Goal: Use online tool/utility: Utilize a website feature to perform a specific function

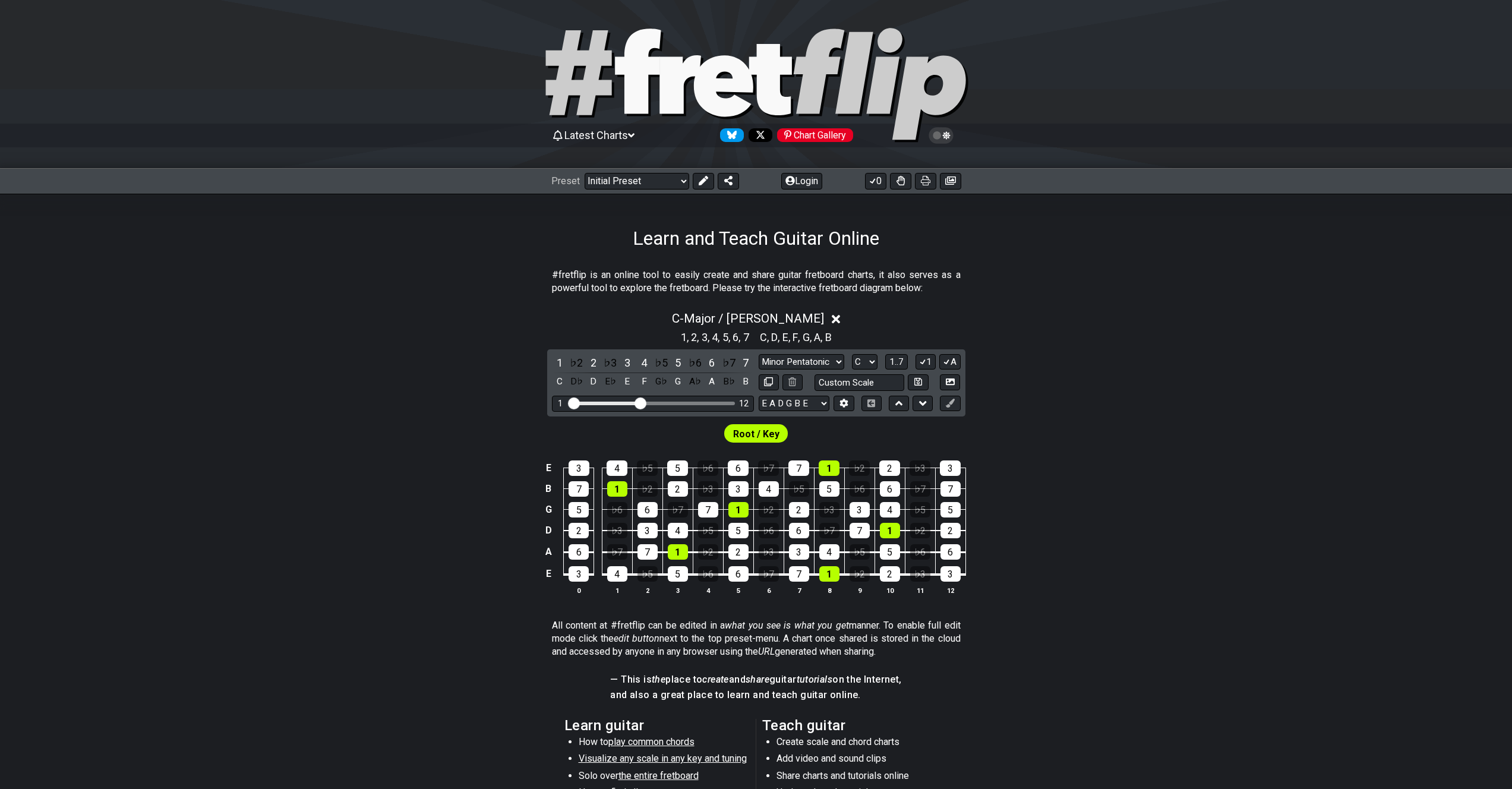
scroll to position [271, 0]
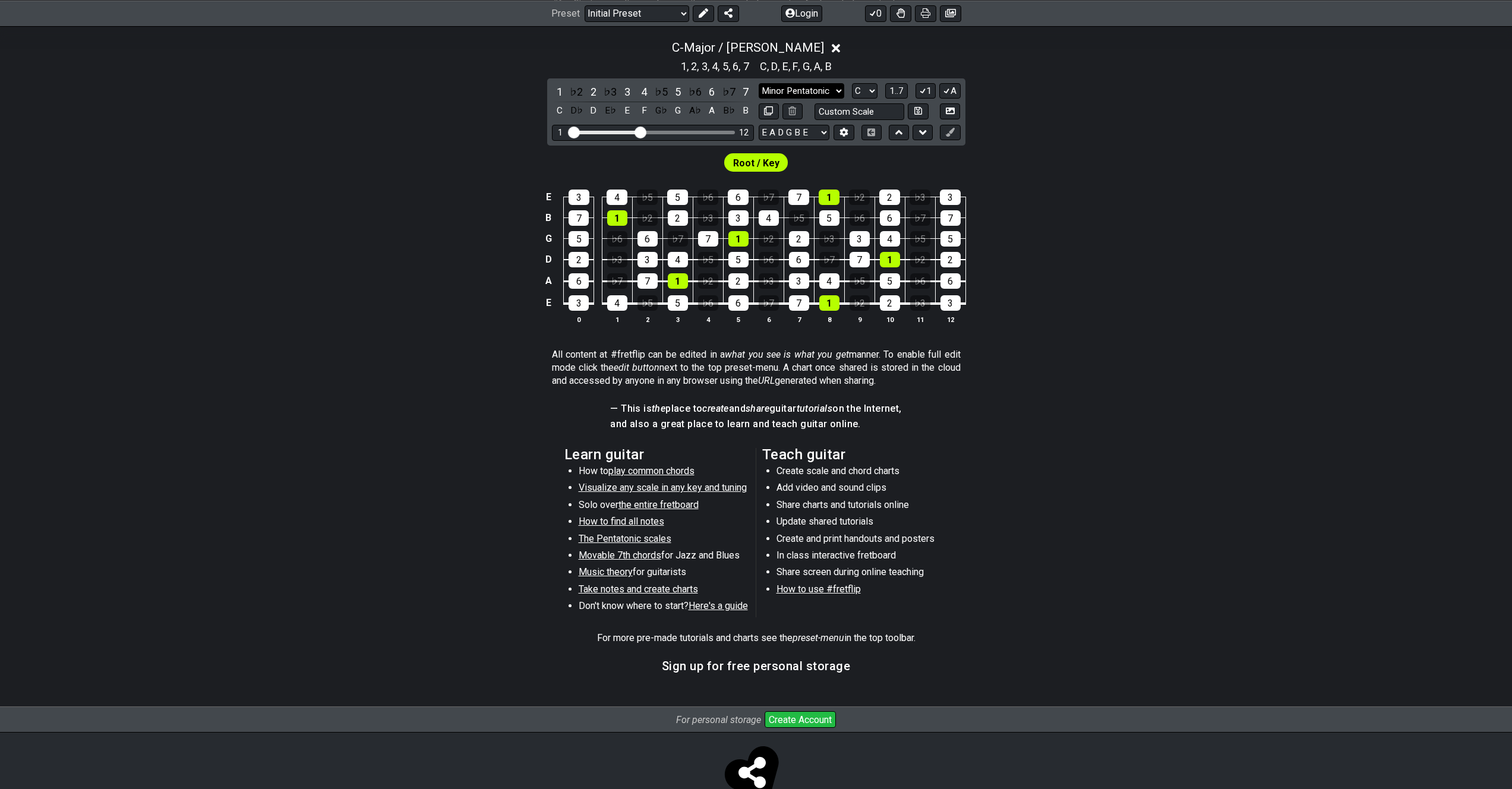
click at [832, 94] on select "Minor Pentatonic Click to edit Minor Pentatonic Major Pentatonic Minor Blues Ma…" at bounding box center [801, 91] width 85 height 16
select select "Minor / Aeolian"
click at [759, 83] on select "Minor Pentatonic Click to edit Minor Pentatonic Major Pentatonic Minor Blues Ma…" at bounding box center [801, 91] width 85 height 16
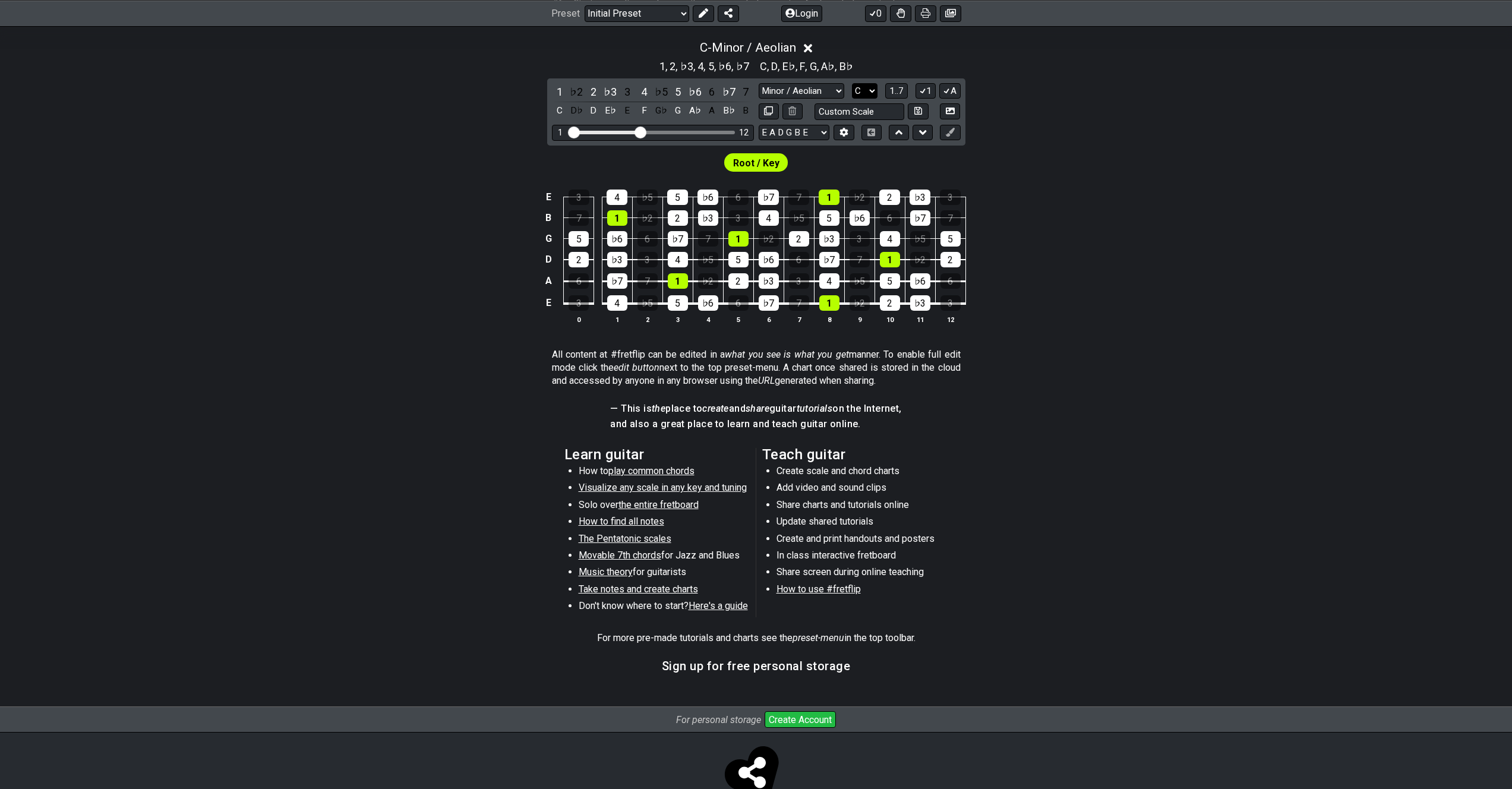
click at [873, 88] on select "A♭ A A♯ B♭ B C C♯ D♭ D D♯ E♭ E F F♯ G♭ G G♯" at bounding box center [864, 91] width 26 height 16
select select "A"
click at [852, 83] on select "A♭ A A♯ B♭ B C C♯ D♭ D D♯ E♭ E F F♯ G♭ G G♯" at bounding box center [864, 91] width 26 height 16
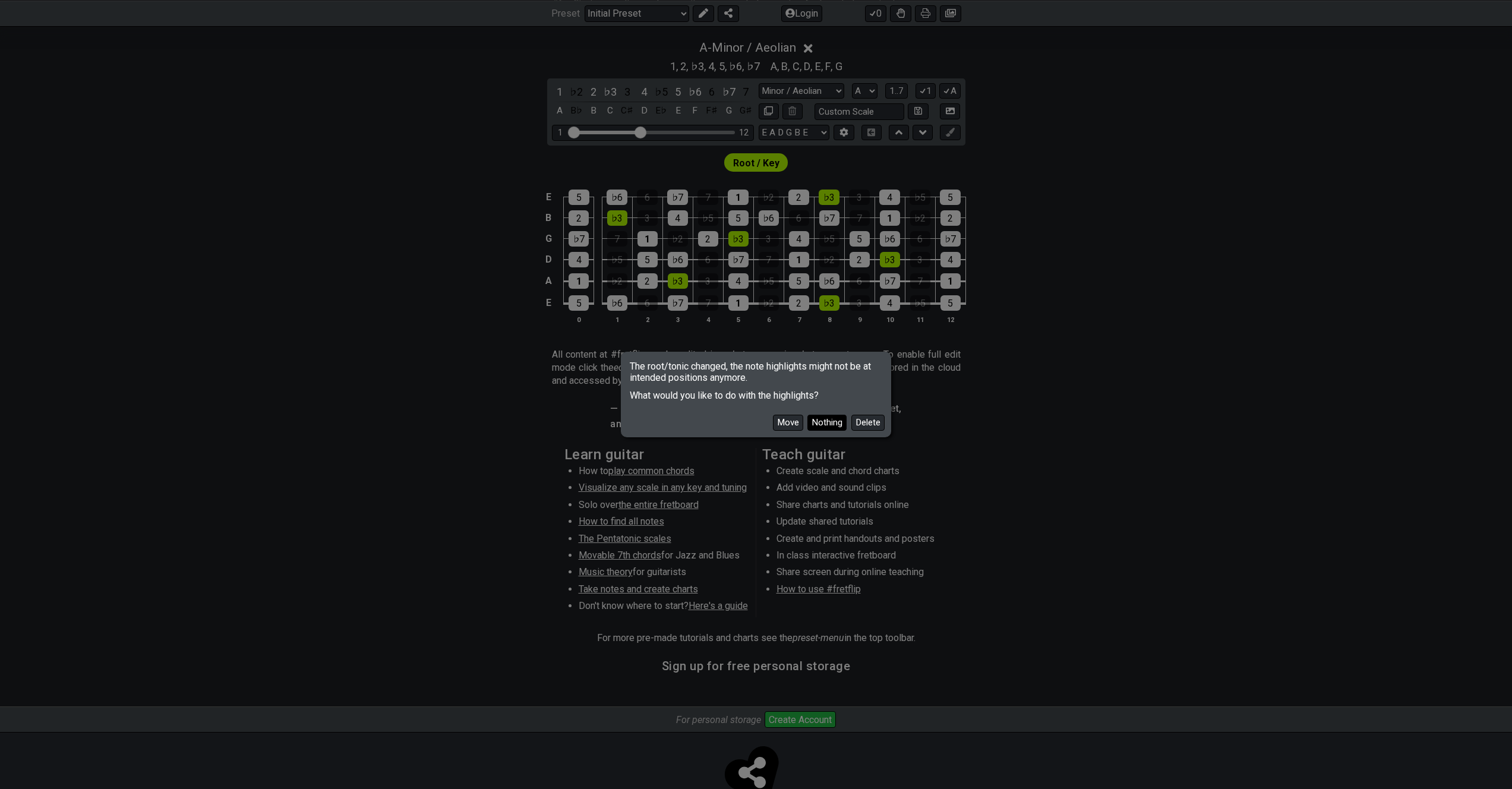
click at [831, 426] on button "Nothing" at bounding box center [827, 423] width 39 height 16
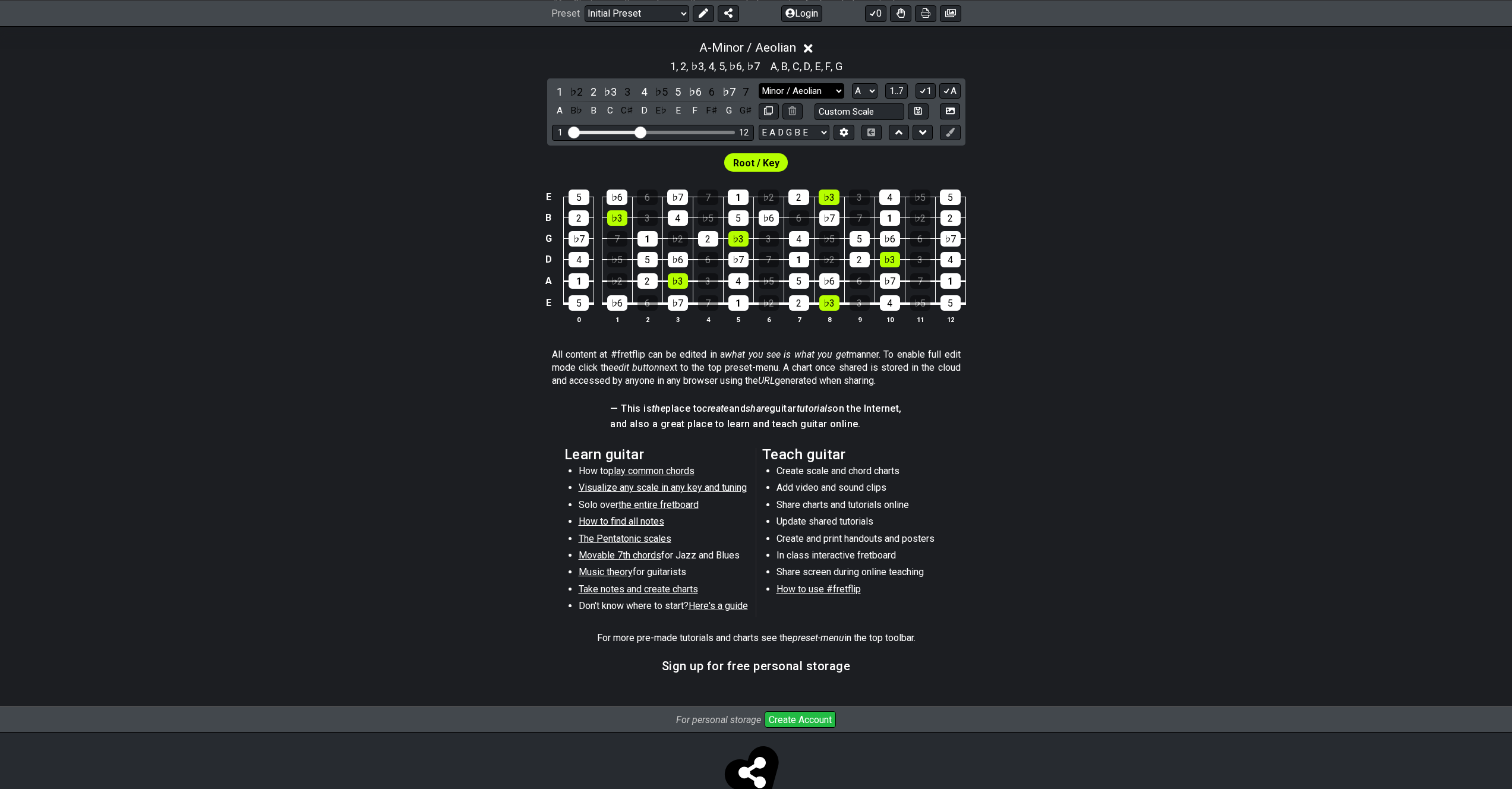
click at [831, 93] on select "Minor Pentatonic Click to edit Minor Pentatonic Major Pentatonic Minor Blues Ma…" at bounding box center [801, 91] width 85 height 16
select select "Major / [PERSON_NAME]"
click at [759, 83] on select "Minor Pentatonic Click to edit Minor Pentatonic Major Pentatonic Minor Blues Ma…" at bounding box center [801, 91] width 85 height 16
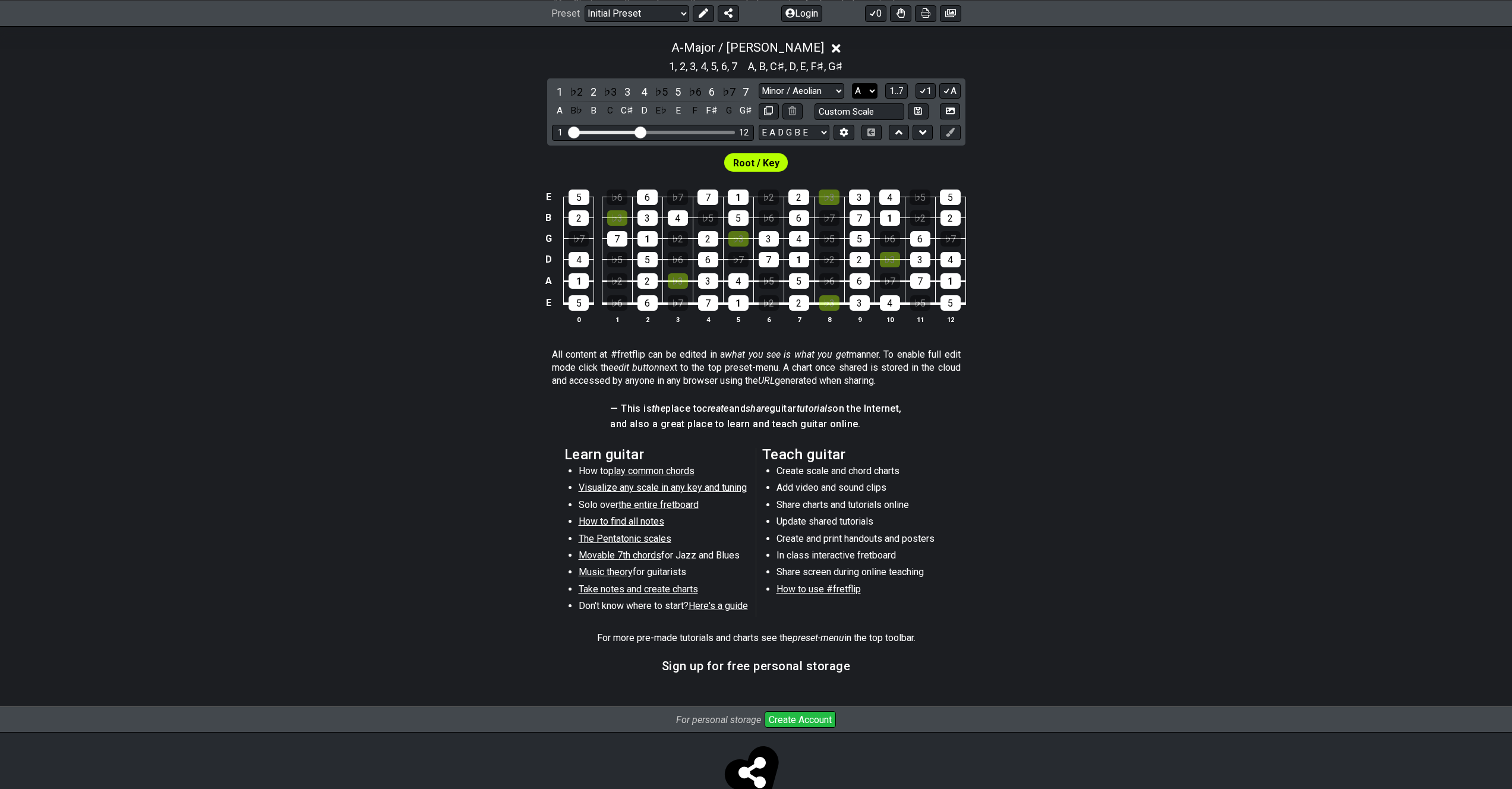
click at [871, 90] on select "A♭ A A♯ B♭ B C C♯ D♭ D D♯ E♭ E F F♯ G♭ G G♯" at bounding box center [864, 91] width 26 height 16
select select "C"
click at [852, 83] on select "A♭ A A♯ B♭ B C C♯ D♭ D D♯ E♭ E F F♯ G♭ G G♯" at bounding box center [864, 91] width 26 height 16
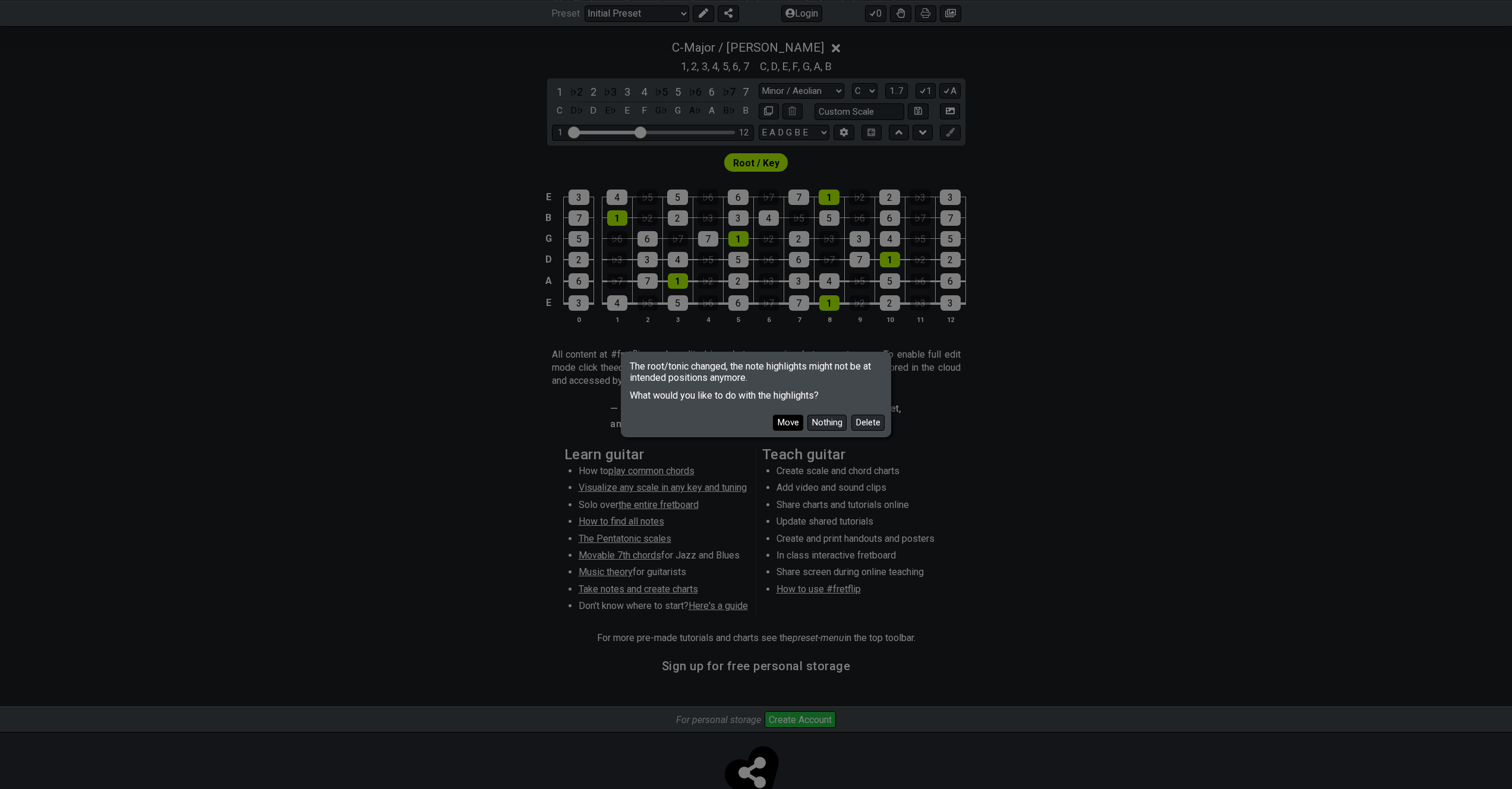
click at [791, 422] on button "Move" at bounding box center [788, 423] width 30 height 16
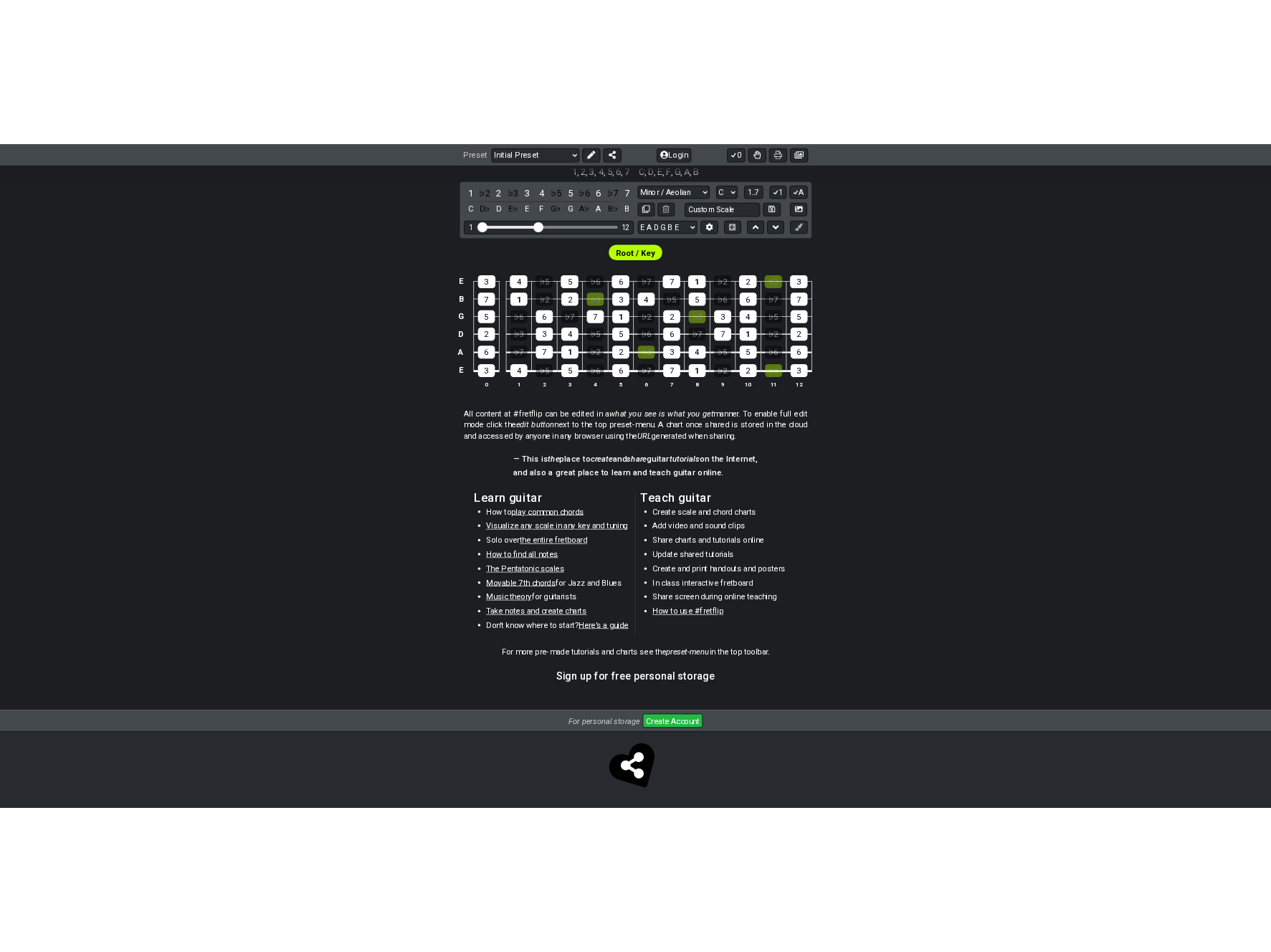
scroll to position [366, 0]
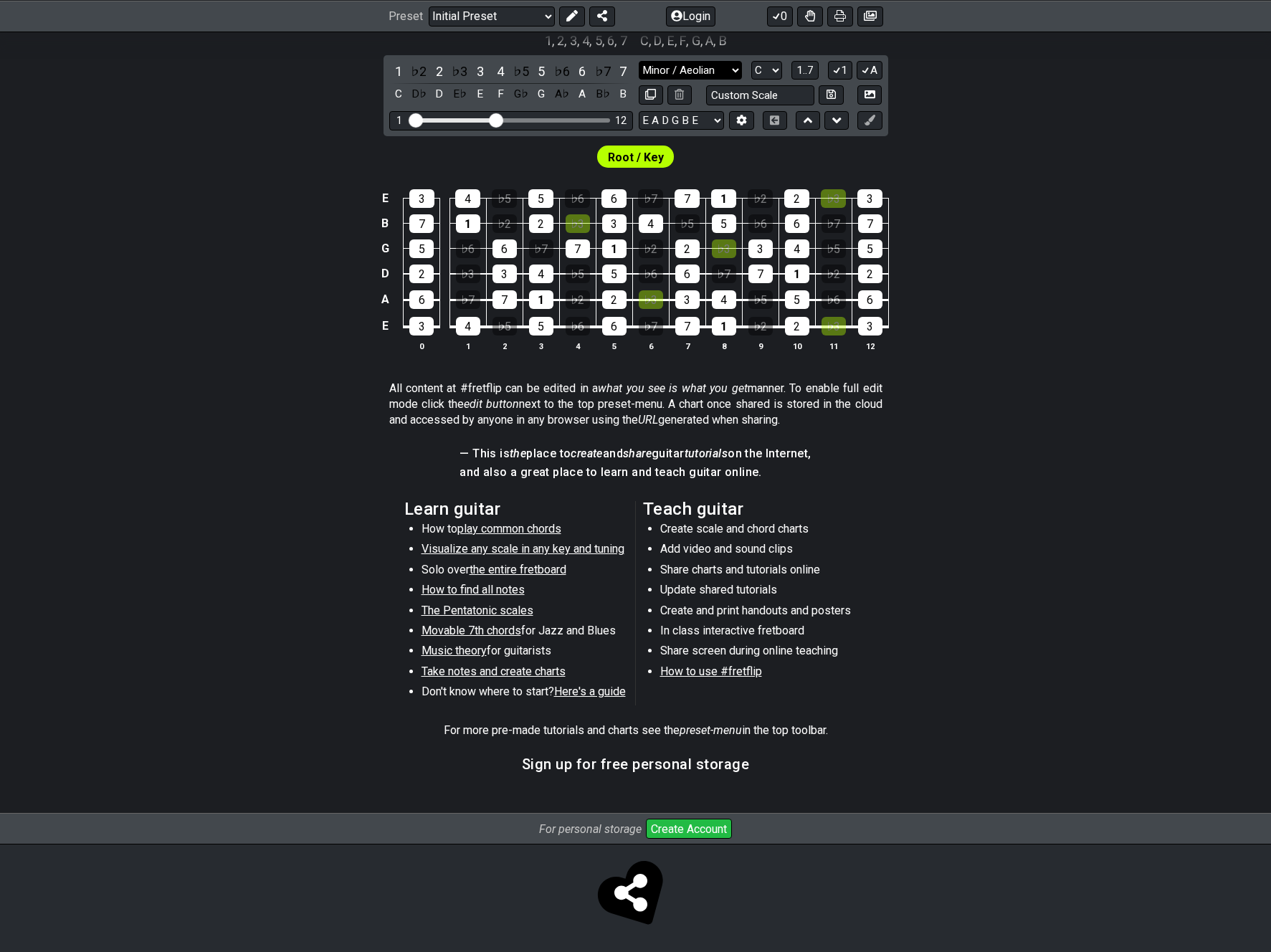
click at [715, 71] on select "Minor Pentatonic Click to edit Minor Pentatonic Major Pentatonic Minor Blues Ma…" at bounding box center [690, 70] width 103 height 19
select select "Minor / Aeolian"
click at [639, 61] on select "Minor Pentatonic Click to edit Minor Pentatonic Major Pentatonic Minor Blues Ma…" at bounding box center [690, 70] width 103 height 19
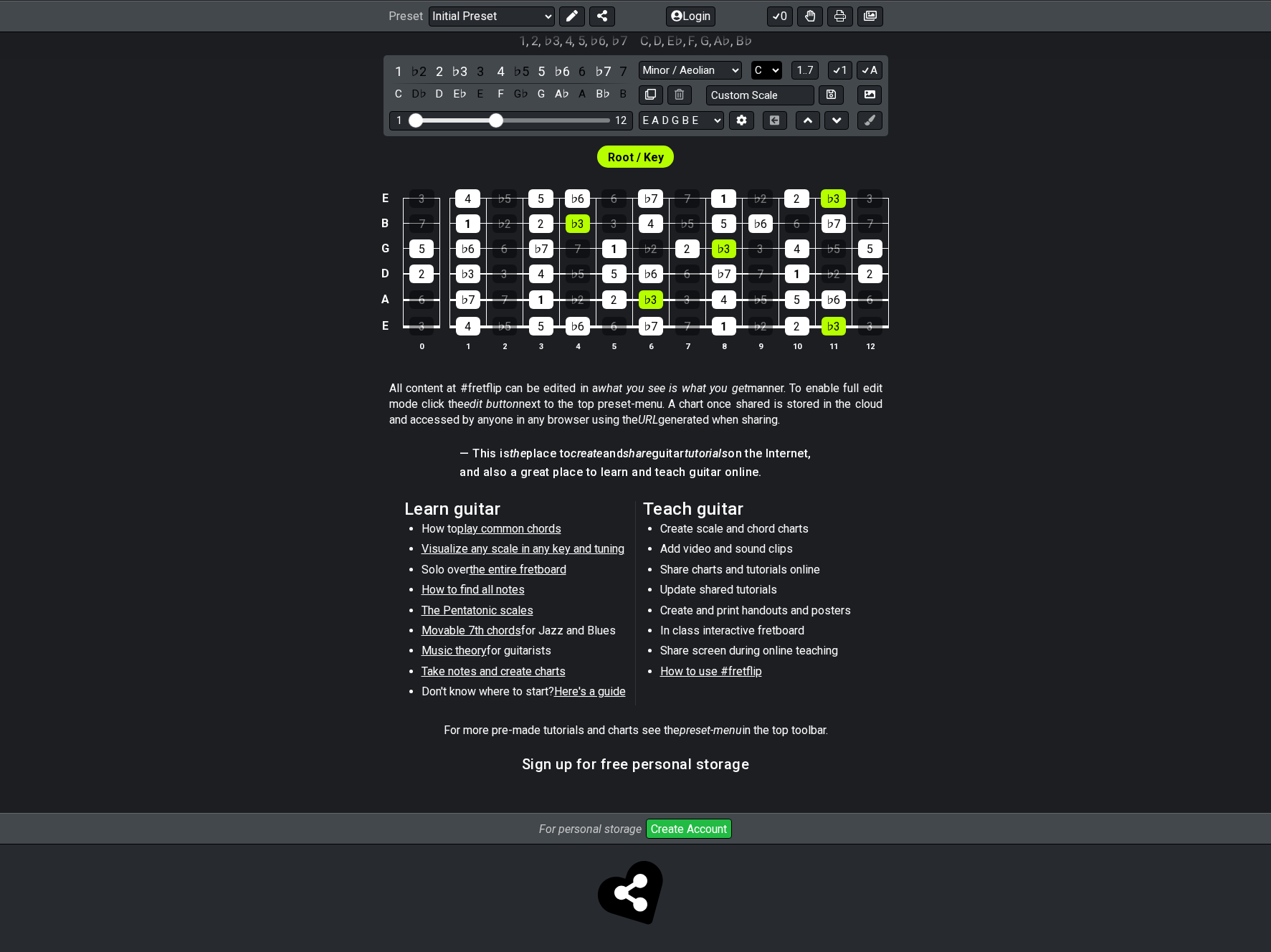
click at [758, 70] on select "A♭ A A♯ B♭ B C C♯ D♭ D D♯ E♭ E F F♯ G♭ G G♯" at bounding box center [766, 70] width 31 height 19
click at [751, 61] on select "A♭ A A♯ B♭ B C C♯ D♭ D D♯ E♭ E F F♯ G♭ G G♯" at bounding box center [766, 70] width 31 height 19
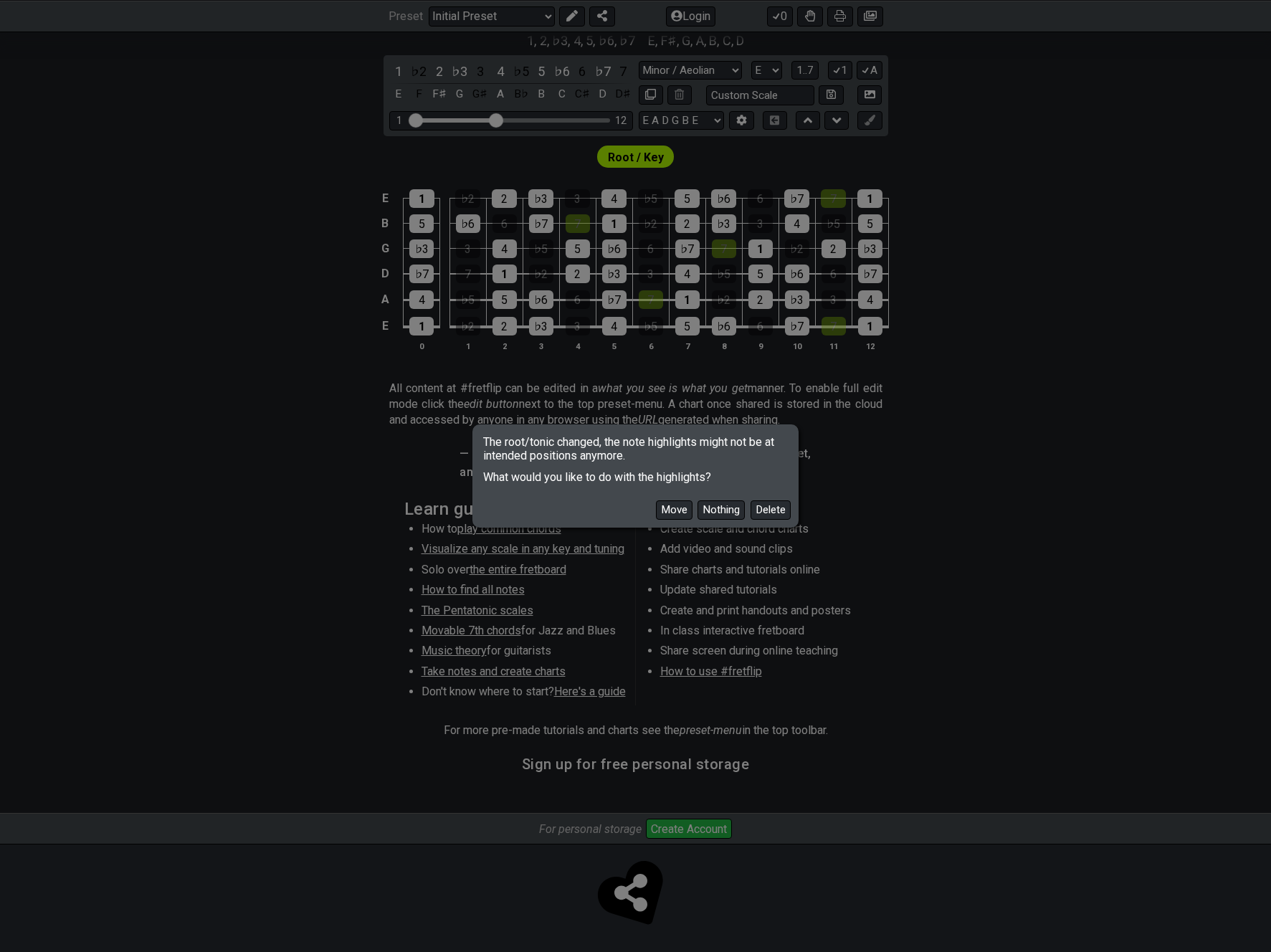
click at [681, 506] on button "Move" at bounding box center [674, 510] width 36 height 19
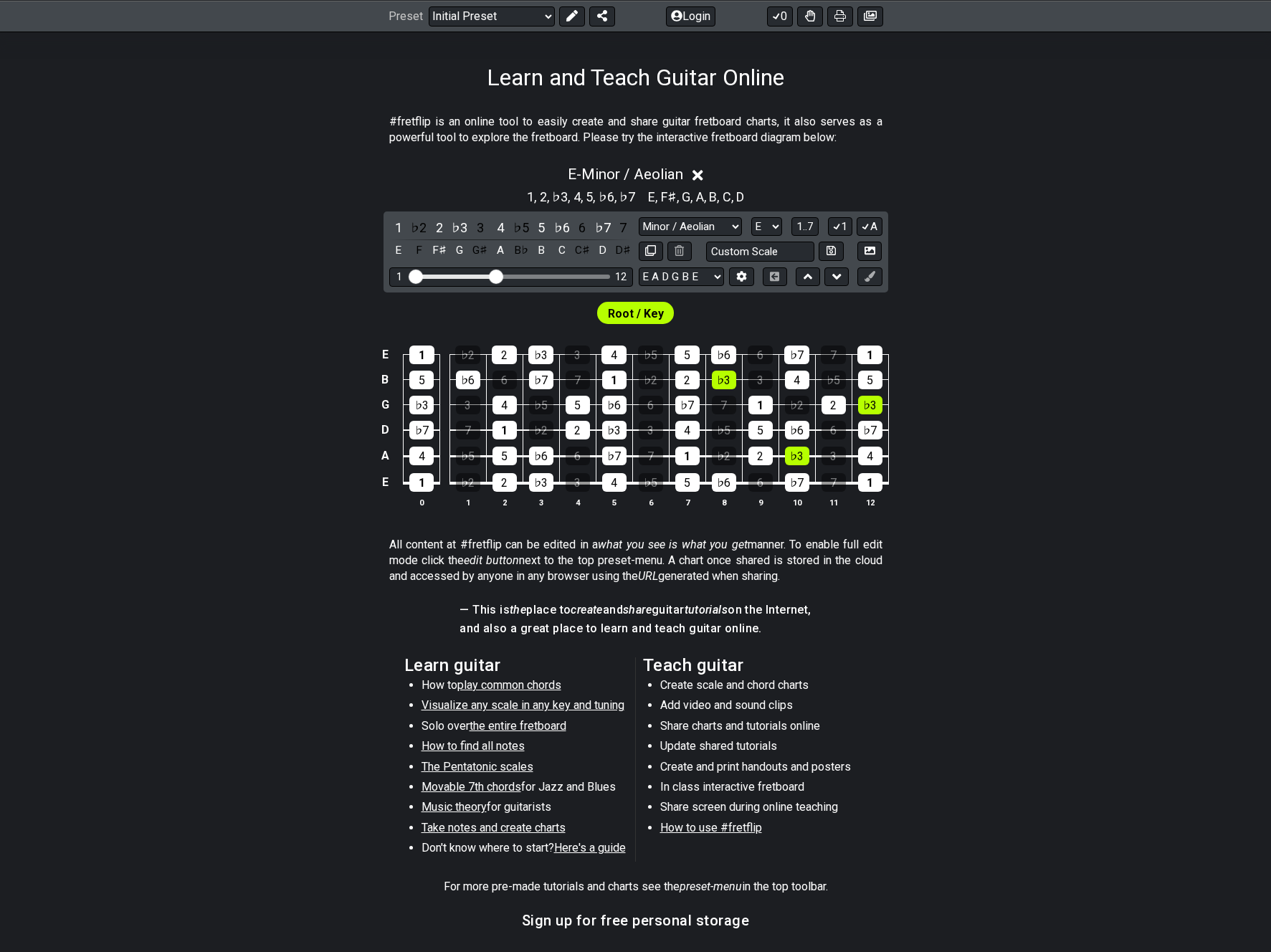
scroll to position [123, 0]
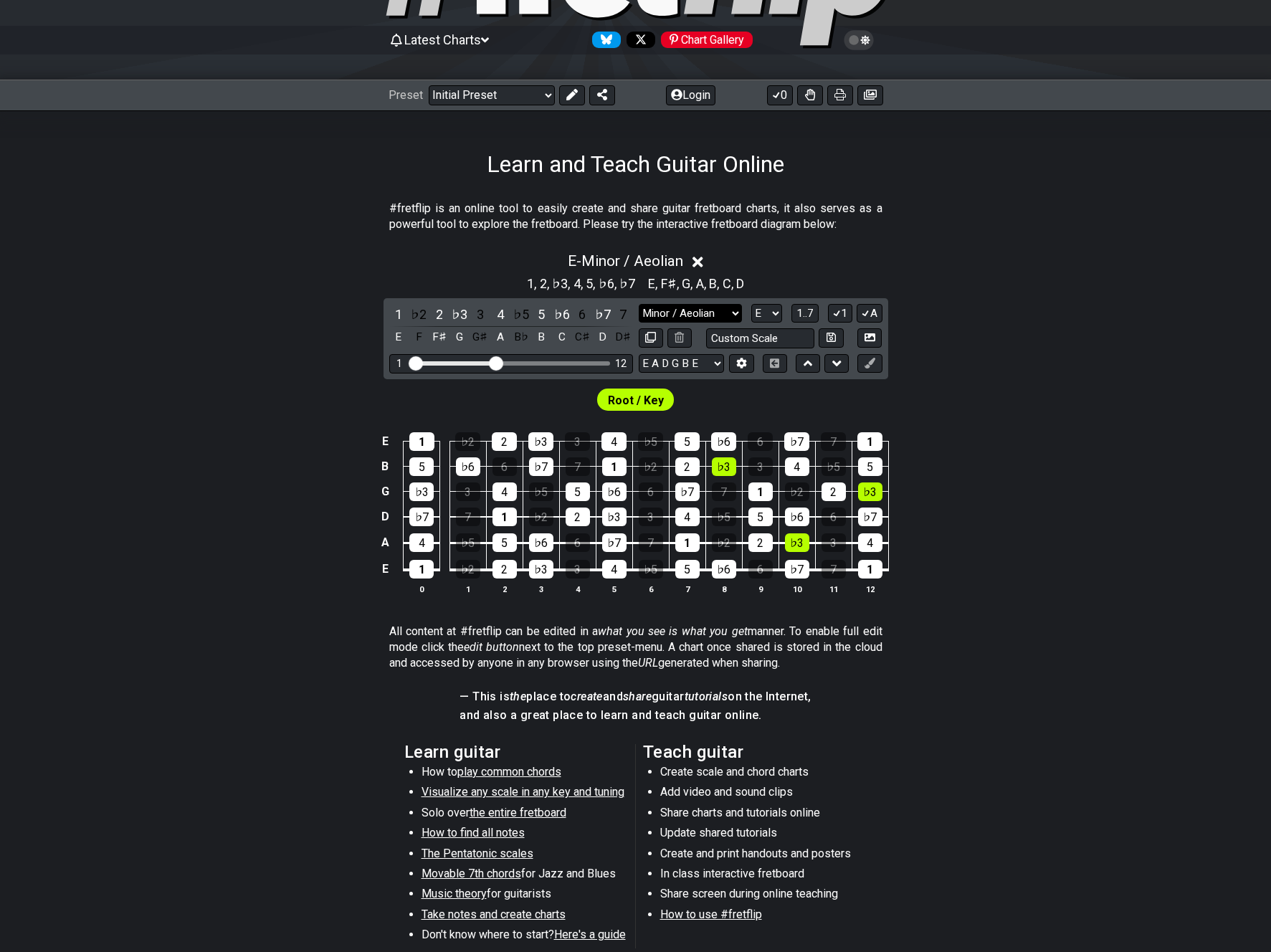
click at [721, 310] on select "Minor Pentatonic Click to edit Minor Pentatonic Major Pentatonic Minor Blues Ma…" at bounding box center [690, 314] width 103 height 19
click at [770, 314] on select "A♭ A A♯ B♭ B C C♯ D♭ D D♯ E♭ E F F♯ G♭ G G♯" at bounding box center [766, 314] width 31 height 19
click at [751, 304] on select "A♭ A A♯ B♭ B C C♯ D♭ D D♯ E♭ E F F♯ G♭ G G♯" at bounding box center [766, 314] width 31 height 19
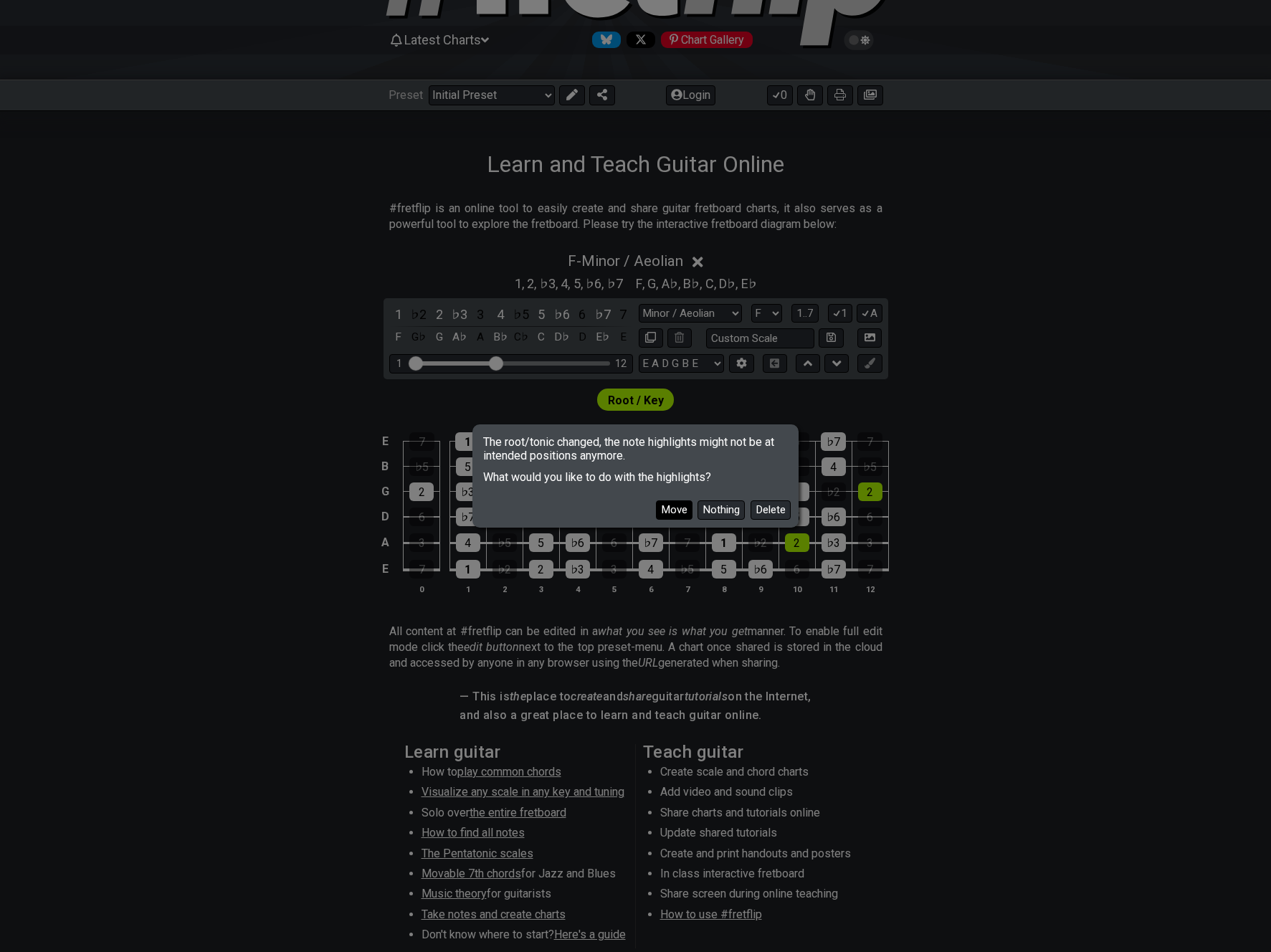
click at [681, 508] on button "Move" at bounding box center [674, 510] width 36 height 19
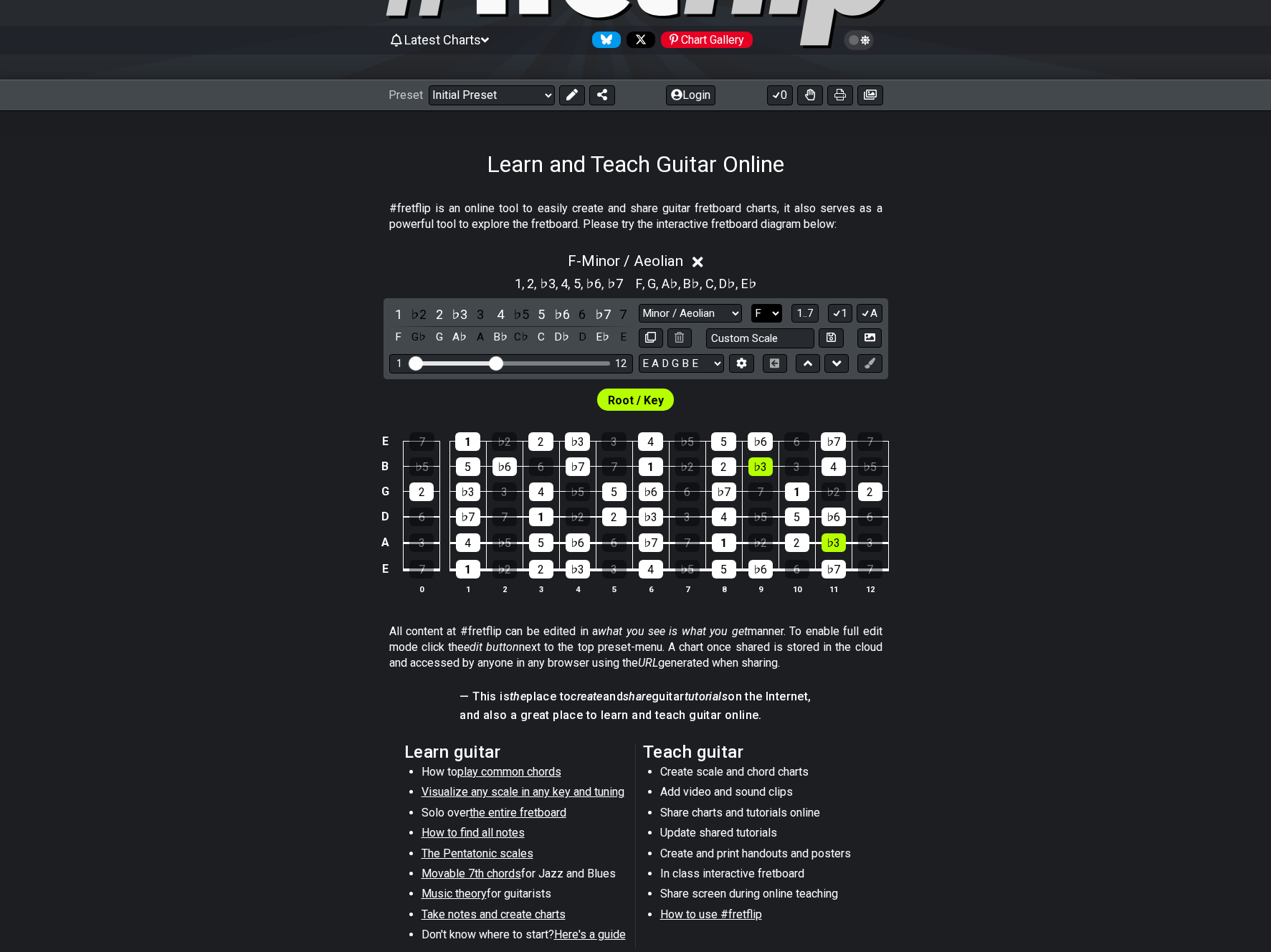
click at [765, 313] on select "A♭ A A♯ B♭ B C C♯ D♭ D D♯ E♭ E F F♯ G♭ G G♯" at bounding box center [766, 314] width 31 height 19
select select "F#"
click at [751, 304] on select "A♭ A A♯ B♭ B C C♯ D♭ D D♯ E♭ E F F♯ G♭ G G♯" at bounding box center [766, 314] width 31 height 19
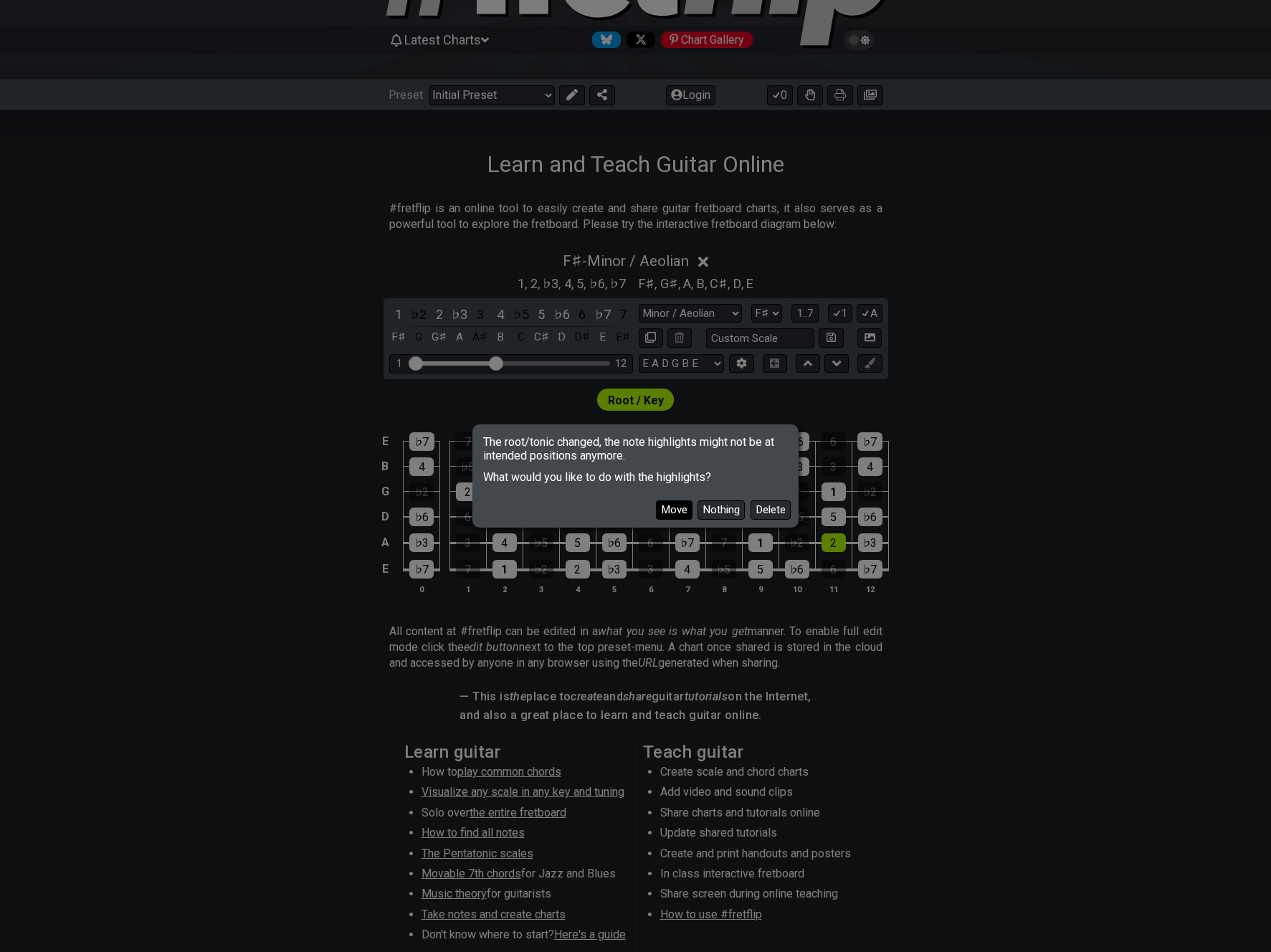
click at [686, 511] on button "Move" at bounding box center [674, 510] width 36 height 19
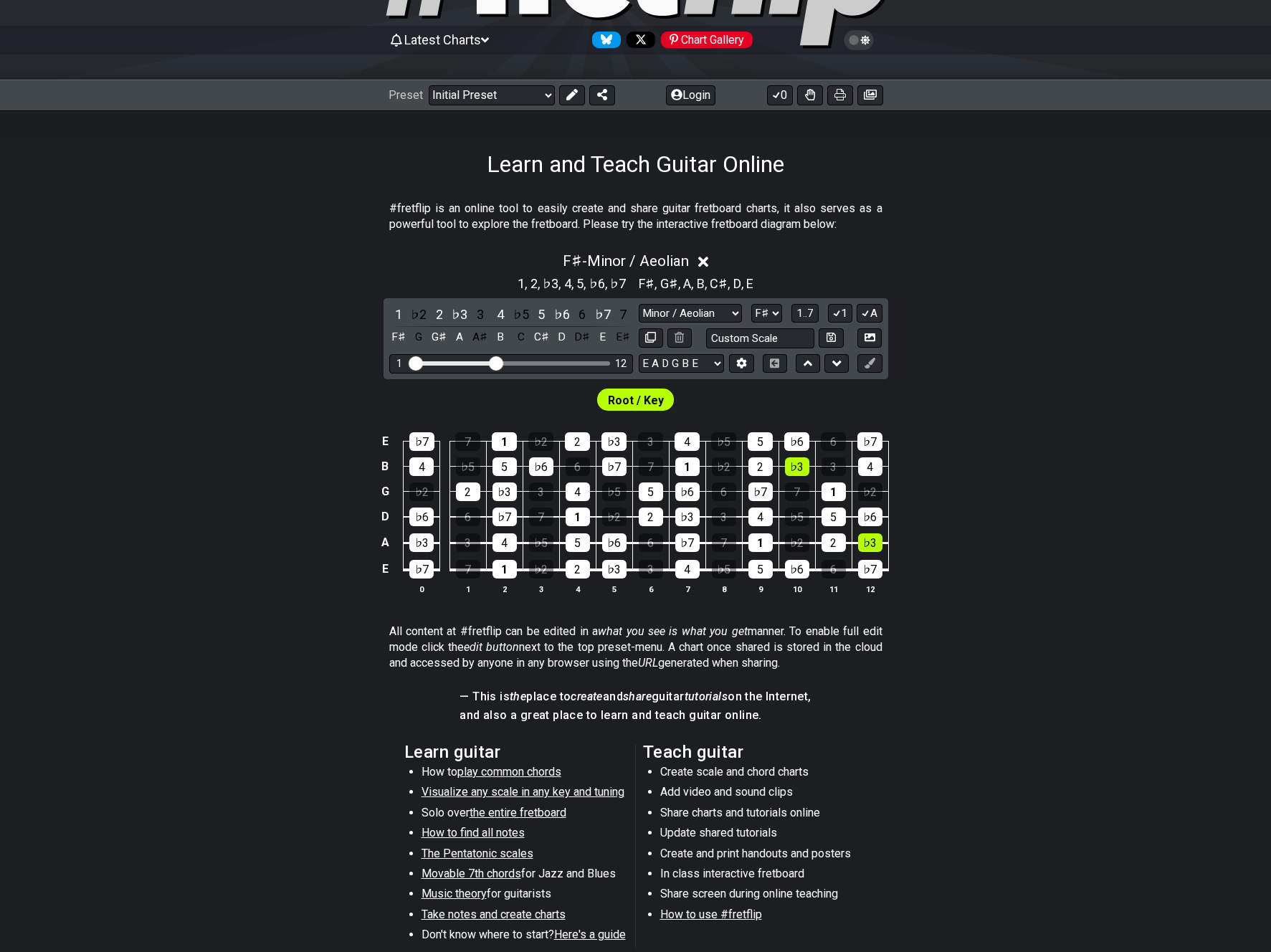
drag, startPoint x: 551, startPoint y: 280, endPoint x: 587, endPoint y: 279, distance: 36.0
click at [577, 279] on section "1 , 2 , ♭3 , 4 , 5 , ♭6 , ♭7" at bounding box center [572, 283] width 122 height 23
click at [703, 309] on select "Minor Pentatonic Click to edit Minor Pentatonic Major Pentatonic Minor Blues Ma…" at bounding box center [690, 314] width 103 height 19
click at [639, 304] on select "Minor Pentatonic Click to edit Minor Pentatonic Major Pentatonic Minor Blues Ma…" at bounding box center [690, 314] width 103 height 19
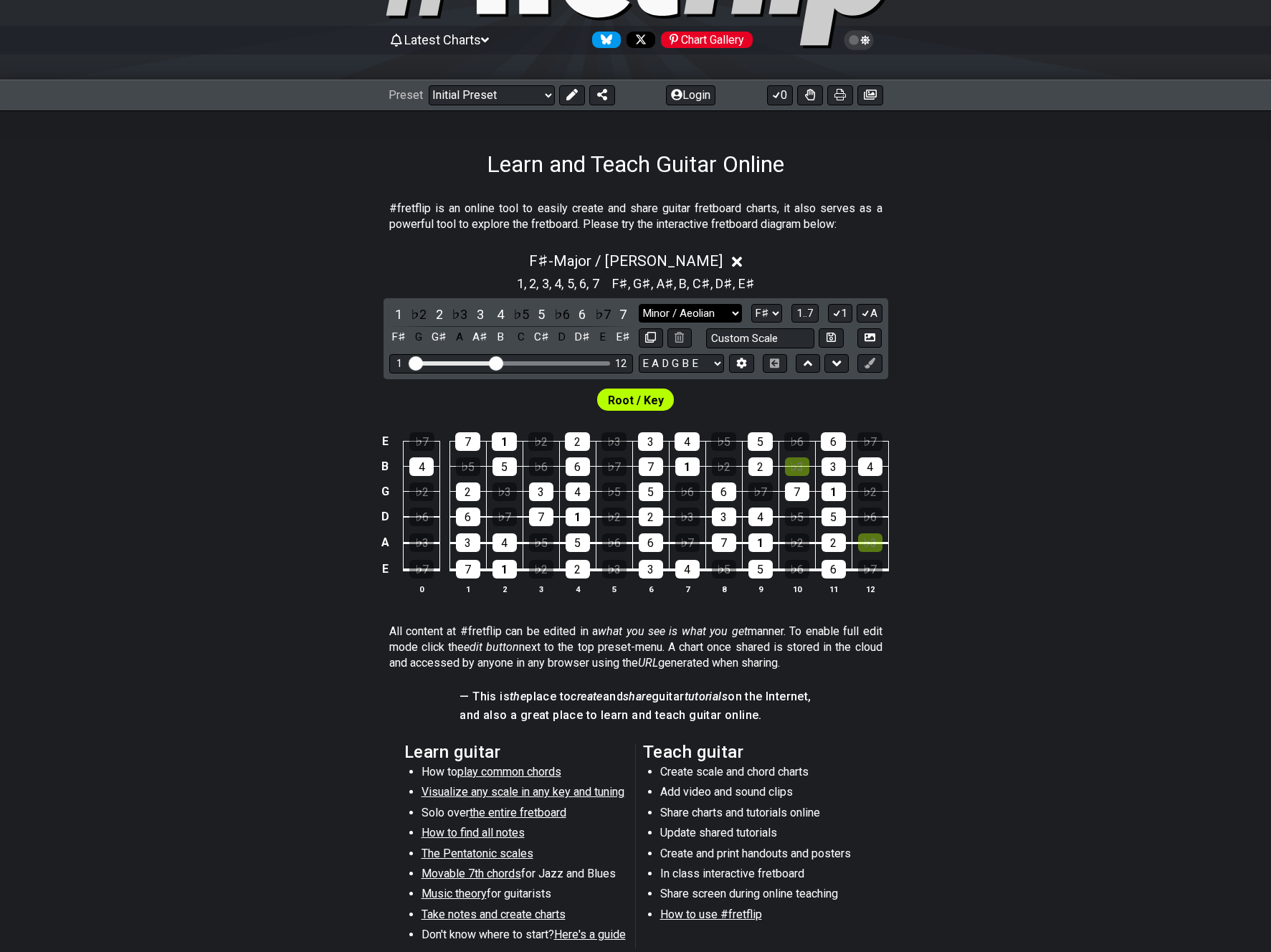
click at [721, 309] on select "Minor Pentatonic Click to edit Minor Pentatonic Major Pentatonic Minor Blues Ma…" at bounding box center [690, 314] width 103 height 19
click at [639, 304] on select "Minor Pentatonic Click to edit Minor Pentatonic Major Pentatonic Minor Blues Ma…" at bounding box center [690, 314] width 103 height 19
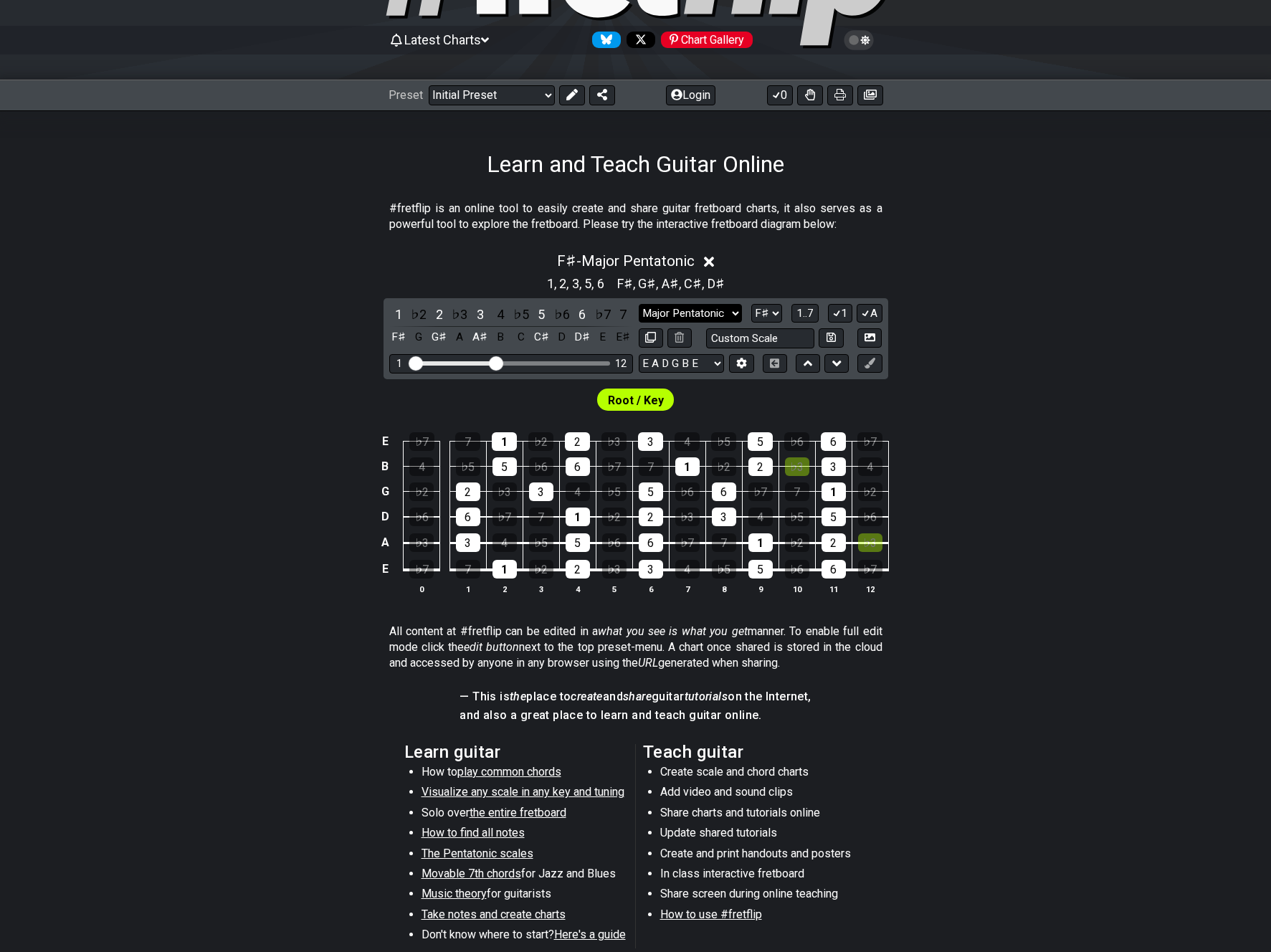
click at [721, 312] on select "Minor Pentatonic Click to edit Minor Pentatonic Major Pentatonic Minor Blues Ma…" at bounding box center [690, 314] width 103 height 19
click at [639, 304] on select "Minor Pentatonic Click to edit Minor Pentatonic Major Pentatonic Minor Blues Ma…" at bounding box center [690, 314] width 103 height 19
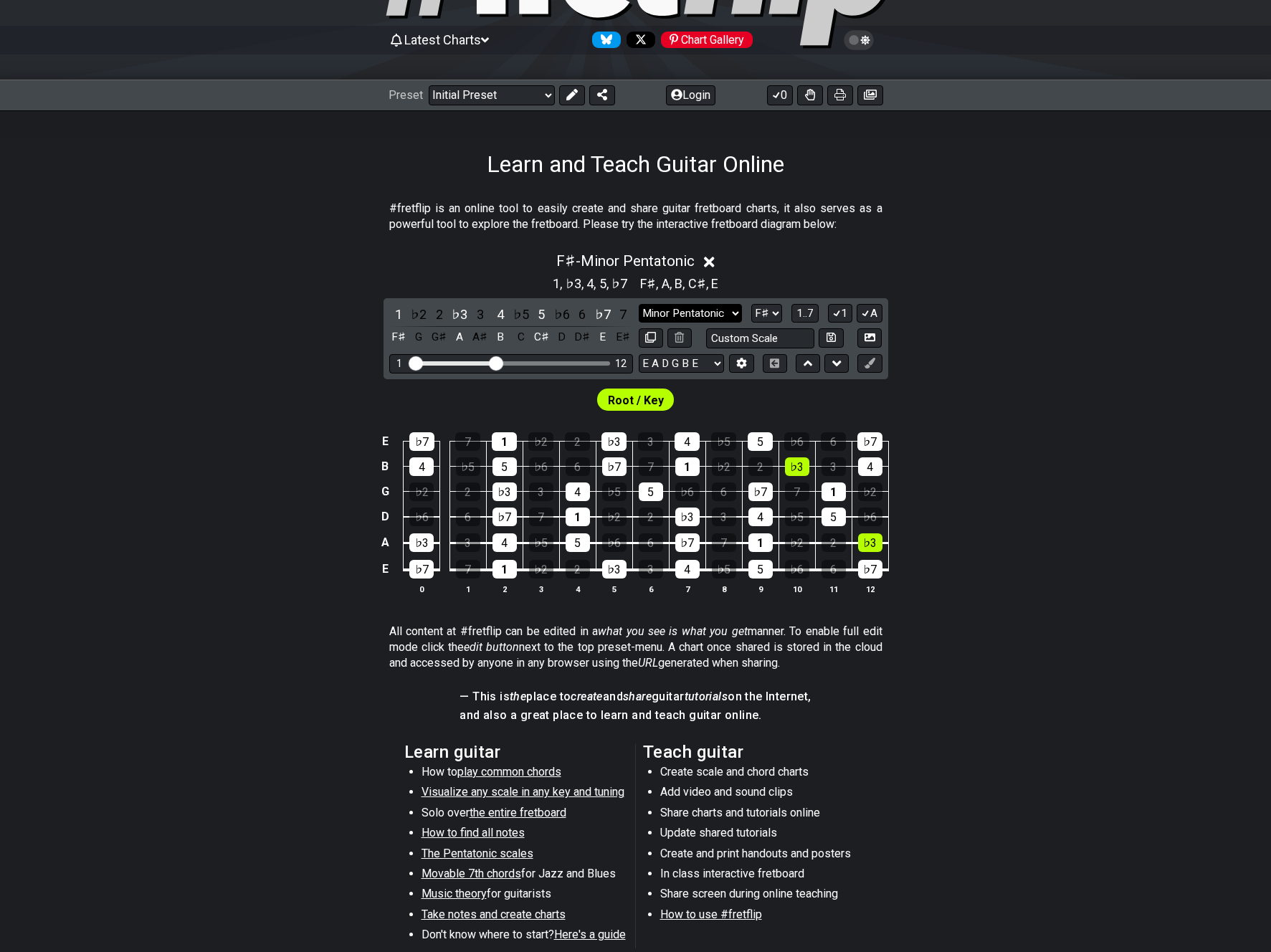
click at [706, 315] on select "Minor Pentatonic Click to edit Minor Pentatonic Major Pentatonic Minor Blues Ma…" at bounding box center [690, 314] width 103 height 19
select select "Minor / Aeolian"
click at [639, 304] on select "Minor Pentatonic Click to edit Minor Pentatonic Major Pentatonic Minor Blues Ma…" at bounding box center [690, 314] width 103 height 19
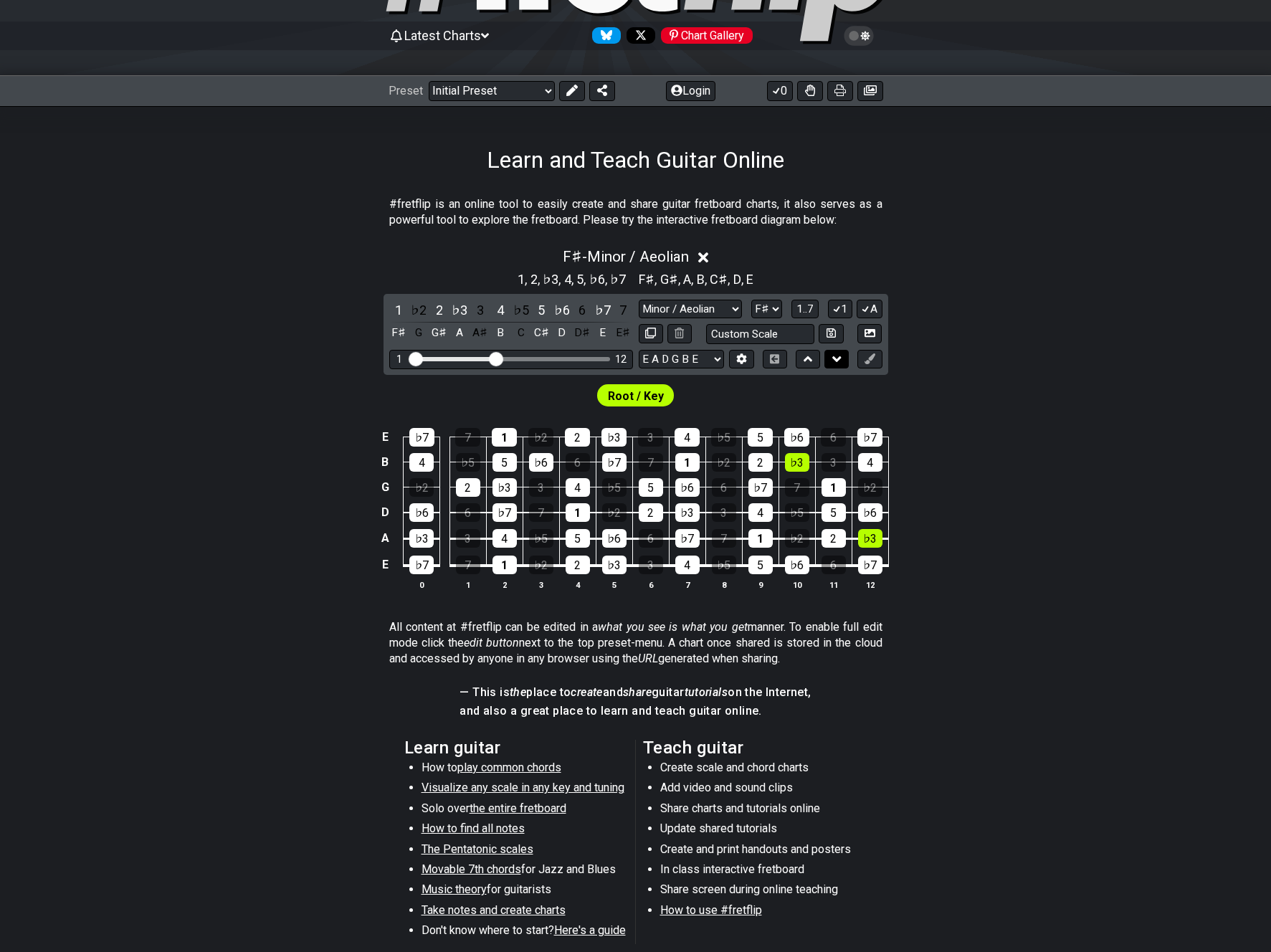
scroll to position [129, 0]
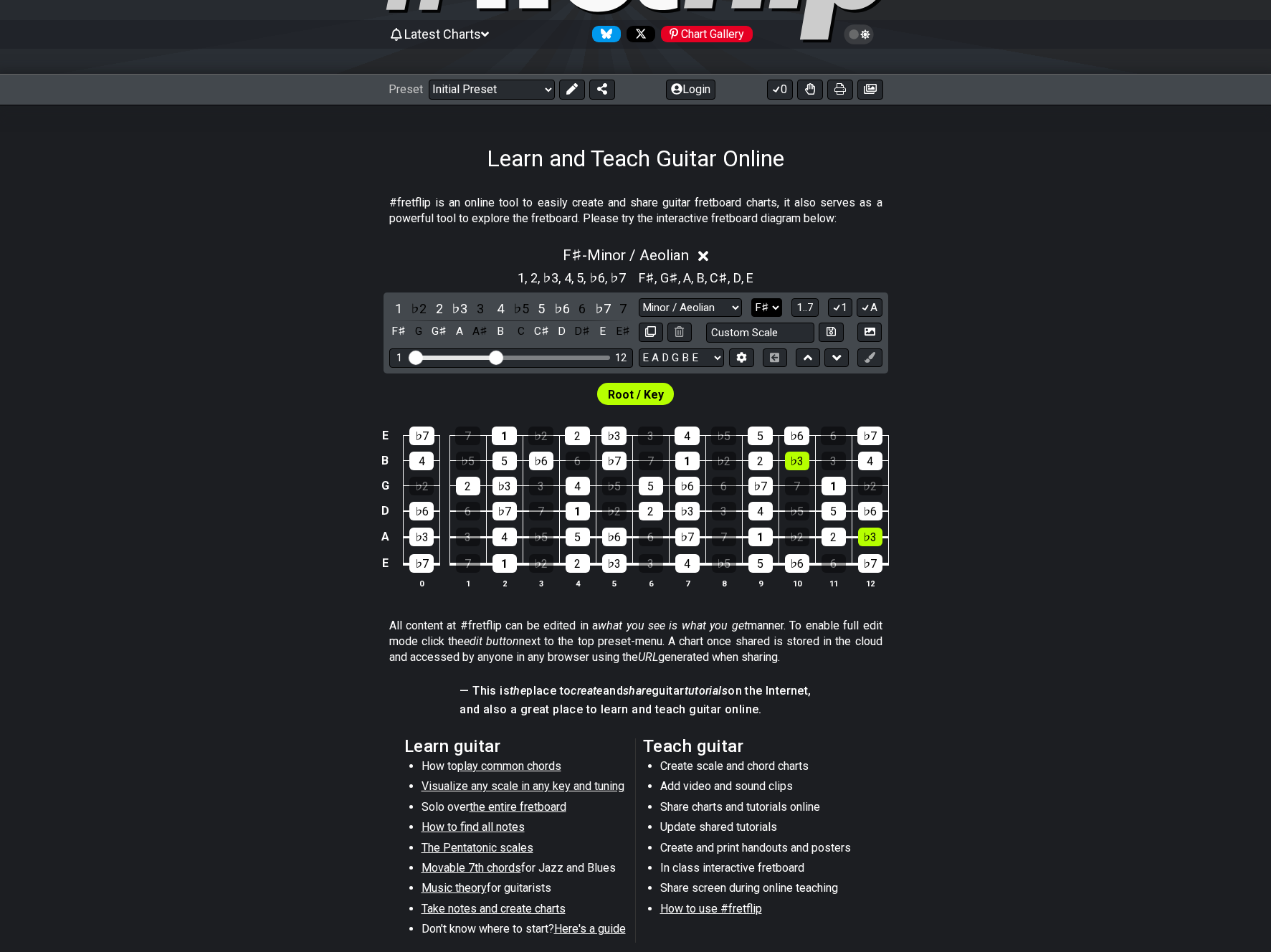
click at [772, 306] on select "A♭ A A♯ B♭ B C C♯ D♭ D D♯ E♭ E F F♯ G♭ G G♯" at bounding box center [766, 308] width 31 height 19
click at [751, 299] on select "A♭ A A♯ B♭ B C C♯ D♭ D D♯ E♭ E F F♯ G♭ G G♯" at bounding box center [766, 308] width 31 height 19
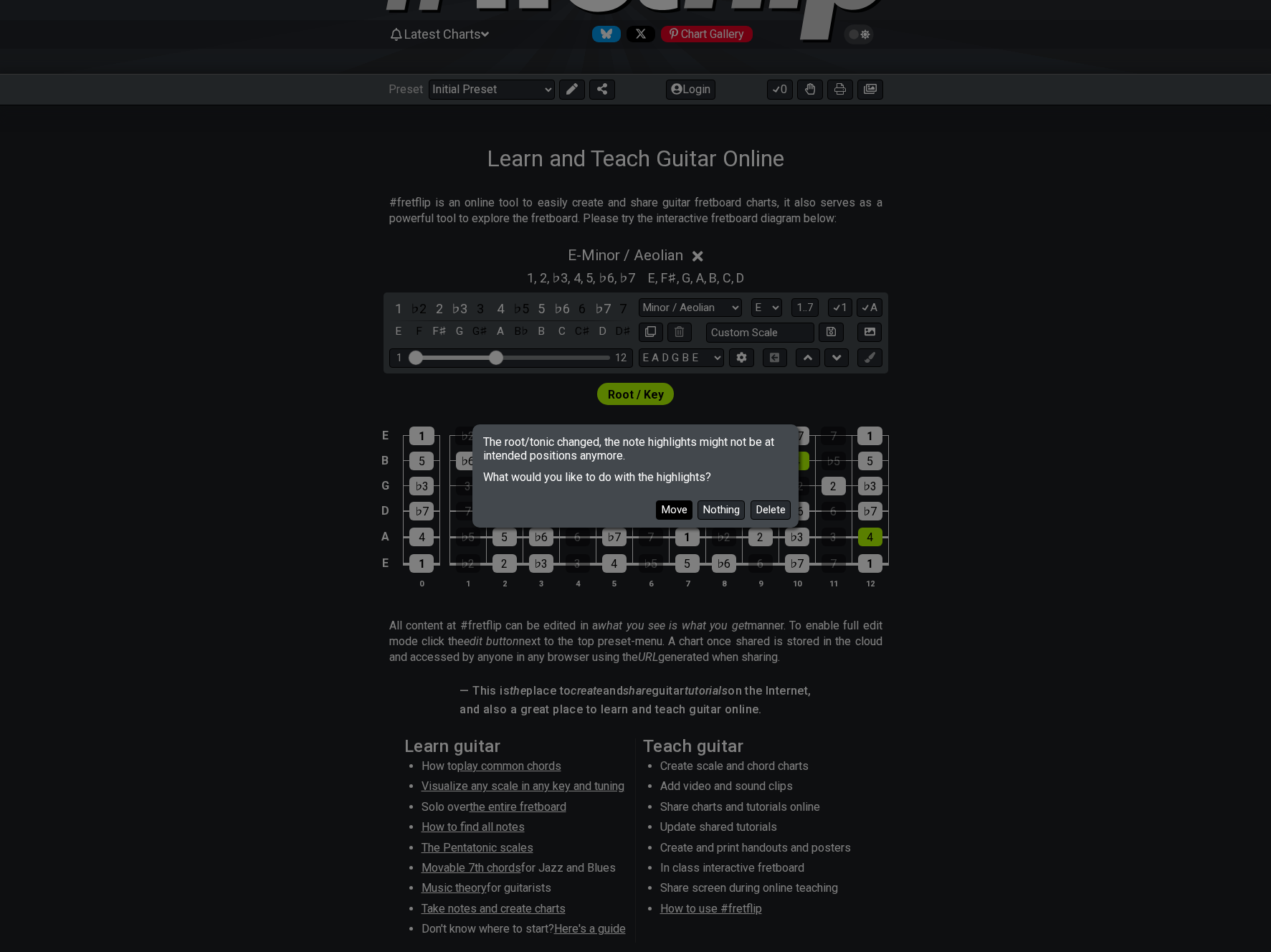
click at [677, 518] on button "Move" at bounding box center [674, 510] width 36 height 19
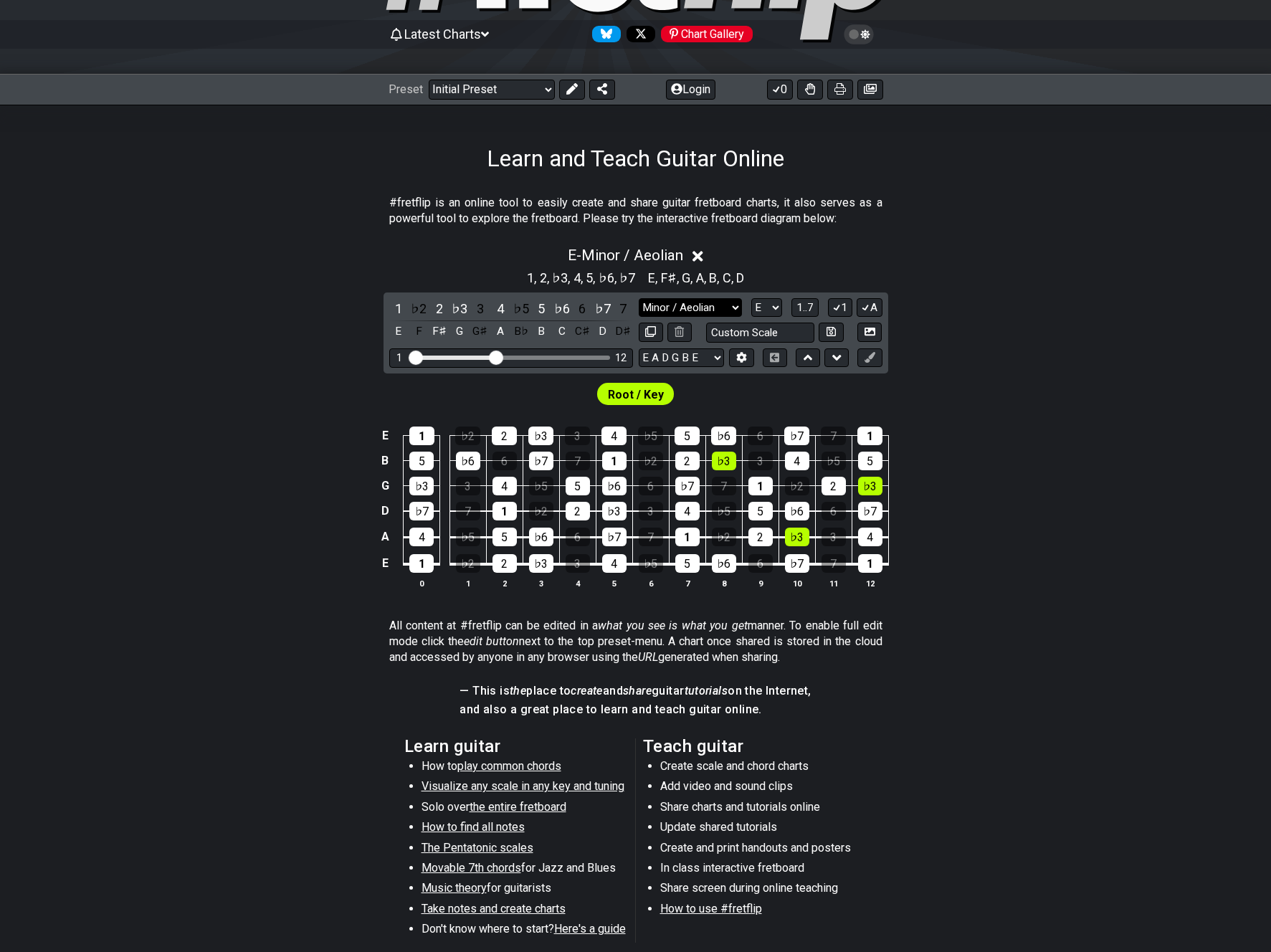
click at [716, 306] on select "Minor Pentatonic Click to edit Minor Pentatonic Major Pentatonic Minor Blues Ma…" at bounding box center [690, 308] width 103 height 19
click at [780, 310] on select "A♭ A A♯ B♭ B C C♯ D♭ D D♯ E♭ E F F♯ G♭ G G♯" at bounding box center [766, 308] width 31 height 19
select select "A"
click at [751, 299] on select "A♭ A A♯ B♭ B C C♯ D♭ D D♯ E♭ E F F♯ G♭ G G♯" at bounding box center [766, 308] width 31 height 19
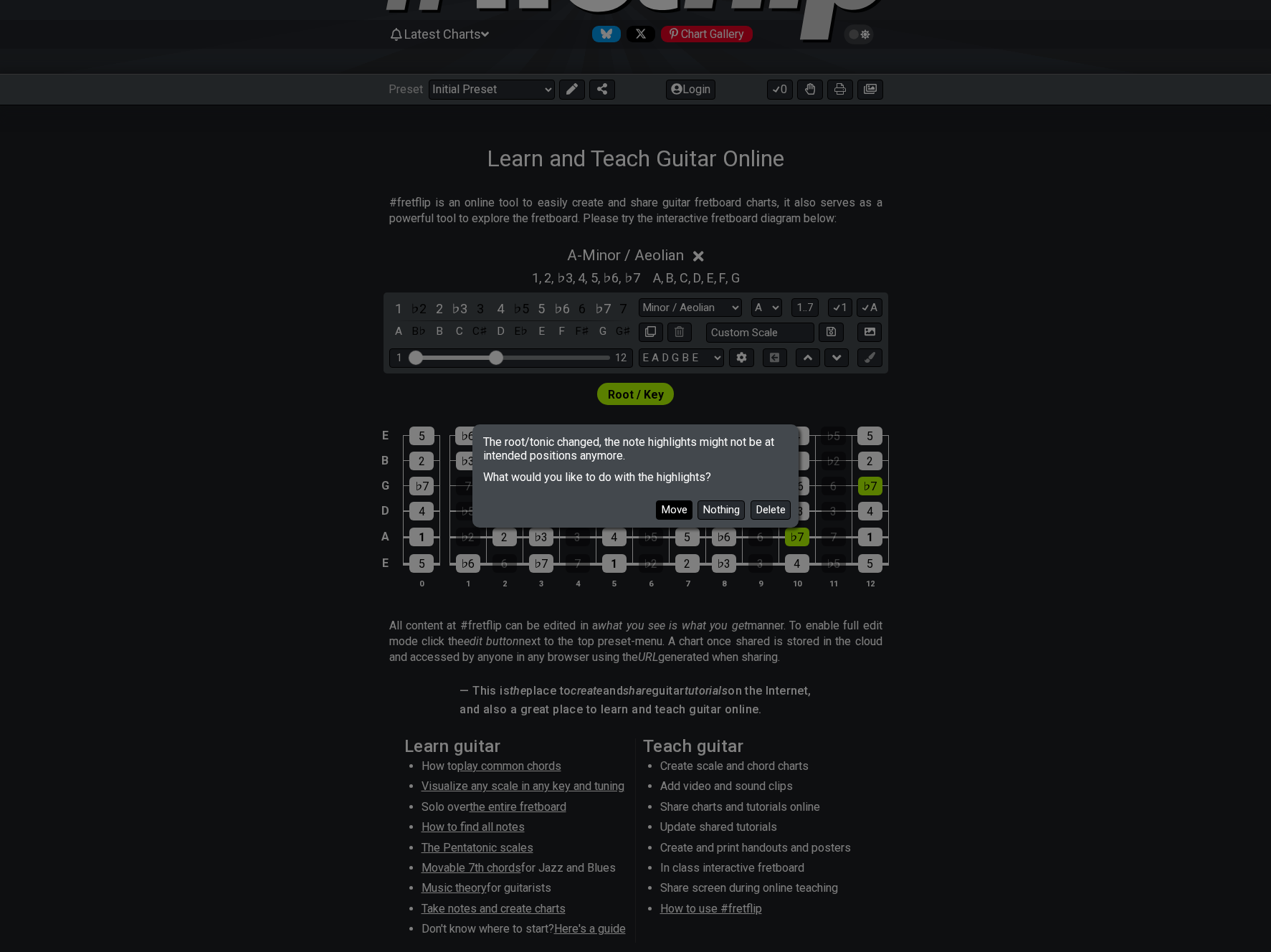
click at [688, 506] on button "Move" at bounding box center [674, 510] width 36 height 19
